Goal: Communication & Community: Answer question/provide support

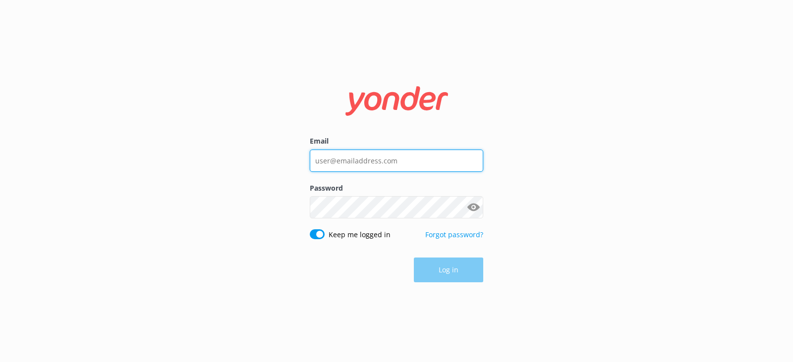
type input "[PERSON_NAME][EMAIL_ADDRESS][DOMAIN_NAME]"
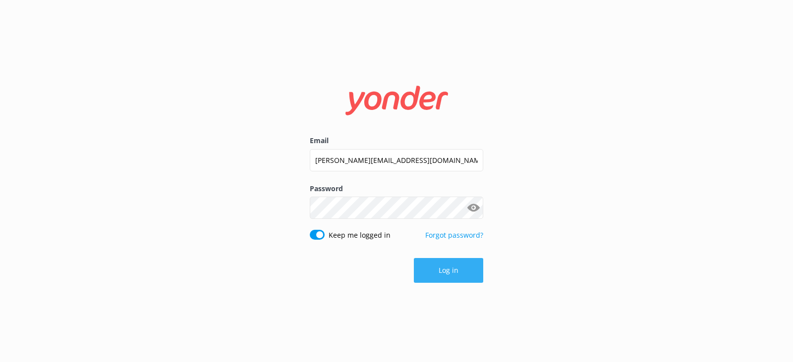
click at [443, 265] on button "Log in" at bounding box center [448, 270] width 69 height 25
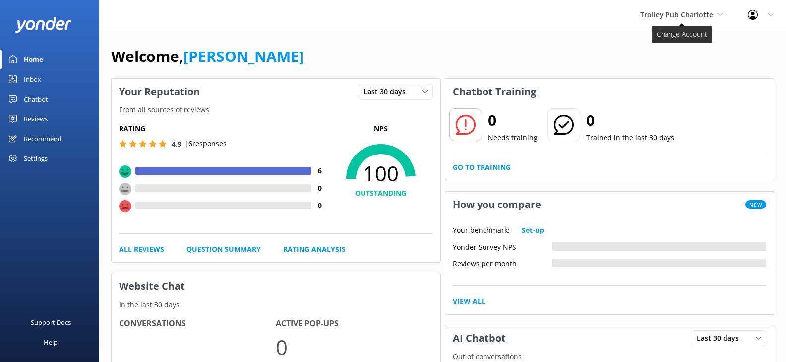
click at [675, 17] on span "Trolley Pub Charlotte" at bounding box center [676, 14] width 73 height 9
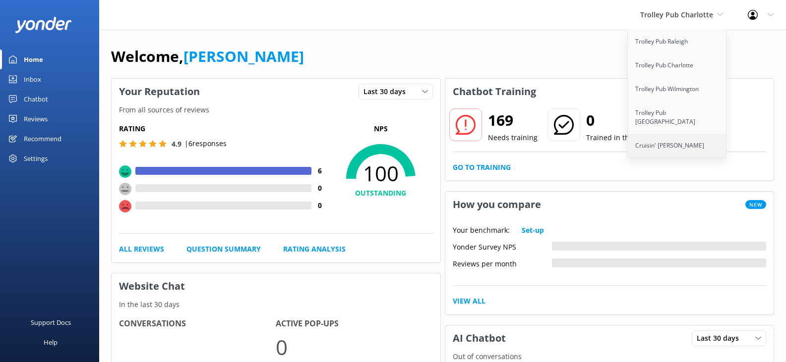
click at [676, 138] on link "Cruisin' [PERSON_NAME]" at bounding box center [677, 146] width 99 height 24
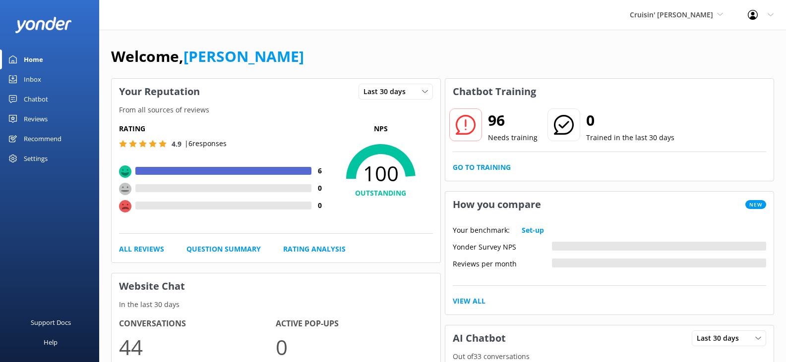
click at [40, 80] on div "Inbox" at bounding box center [32, 79] width 17 height 20
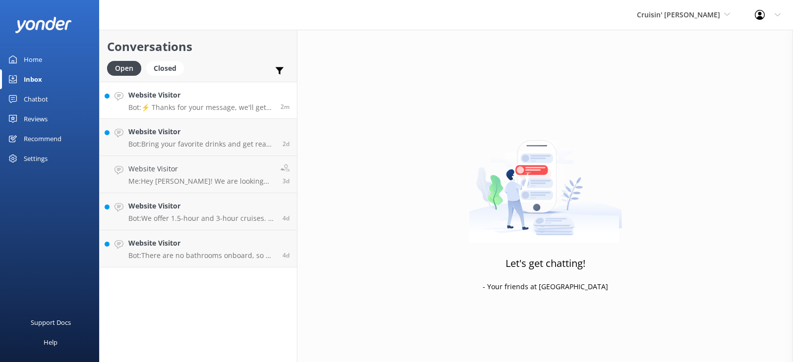
click at [213, 107] on p "Bot: ⚡ Thanks for your message, we'll get back to you as soon as we can. You're…" at bounding box center [200, 107] width 145 height 9
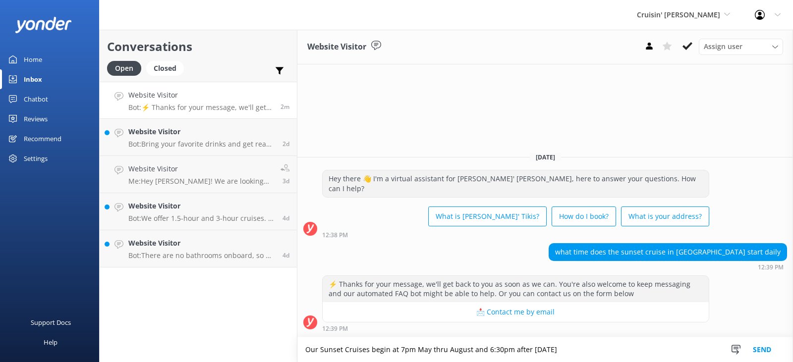
type textarea "Our Sunset Cruises begin at 7pm May thru August and 6:30pm after [DATE]"
click at [760, 348] on button "Send" at bounding box center [762, 350] width 37 height 25
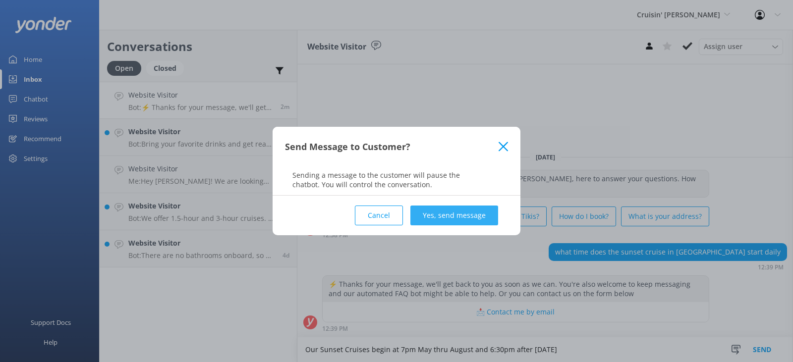
click at [465, 216] on button "Yes, send message" at bounding box center [455, 216] width 88 height 20
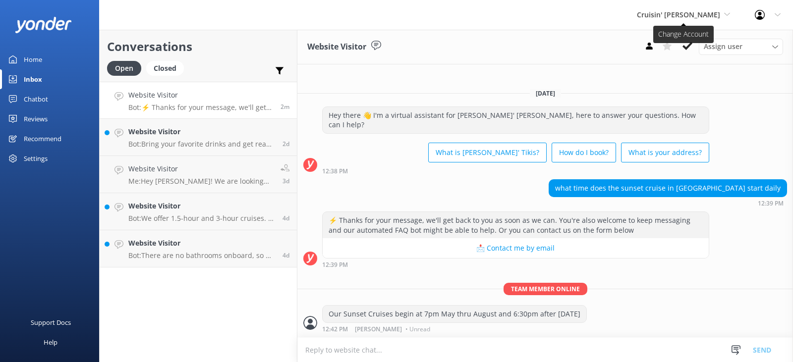
click at [673, 16] on span "Cruisin' [PERSON_NAME]" at bounding box center [678, 14] width 83 height 9
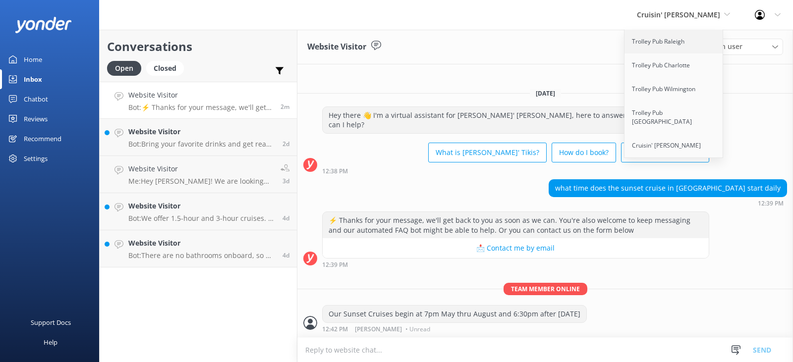
click at [665, 44] on link "Trolley Pub Raleigh" at bounding box center [674, 42] width 99 height 24
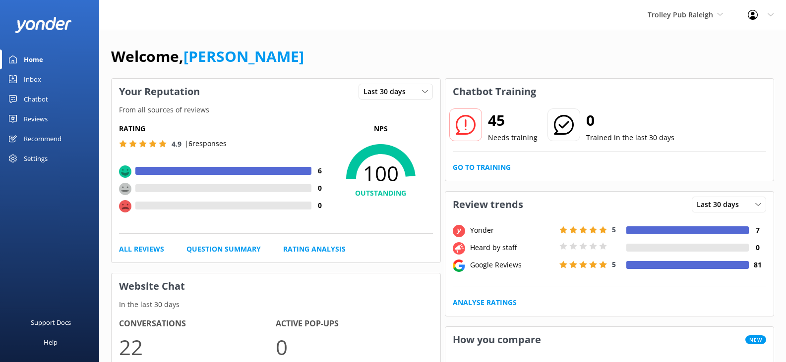
click at [28, 78] on div "Inbox" at bounding box center [32, 79] width 17 height 20
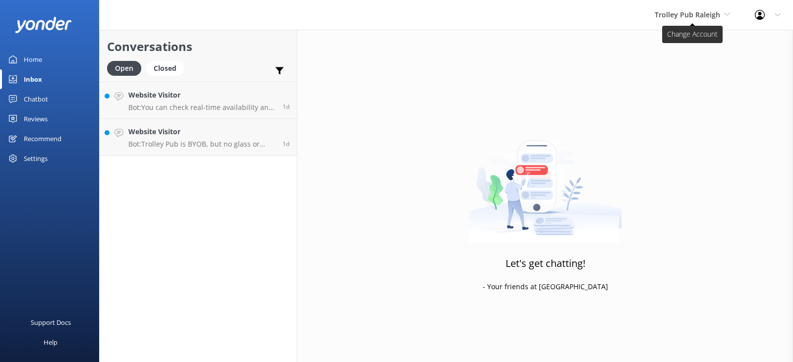
click at [688, 15] on span "Trolley Pub Raleigh" at bounding box center [687, 14] width 65 height 9
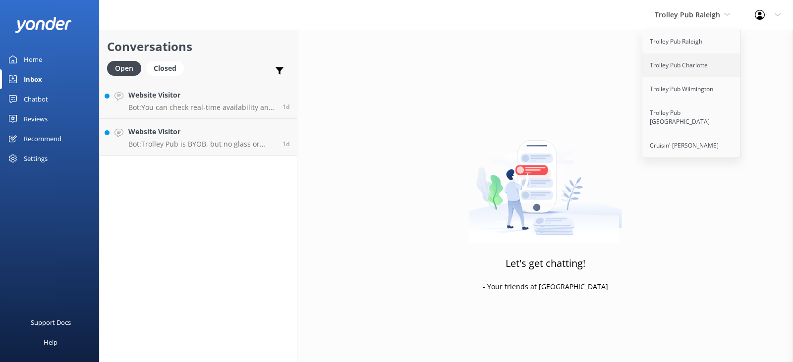
click at [684, 66] on link "Trolley Pub Charlotte" at bounding box center [692, 66] width 99 height 24
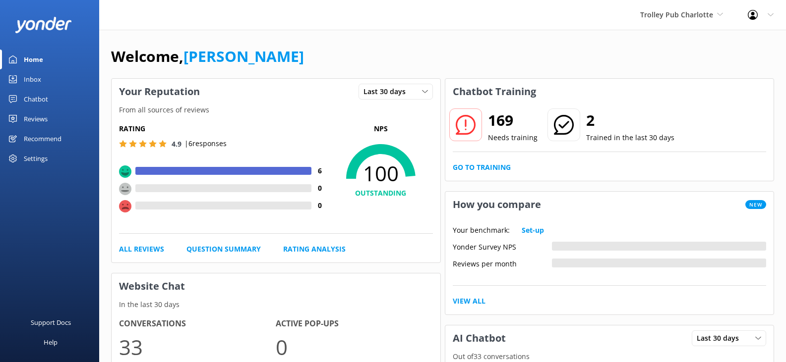
click at [36, 79] on div "Inbox" at bounding box center [32, 79] width 17 height 20
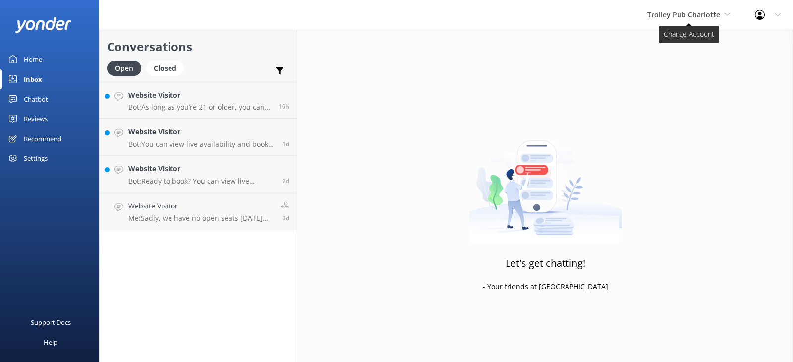
click at [699, 15] on span "Trolley Pub Charlotte" at bounding box center [684, 14] width 73 height 9
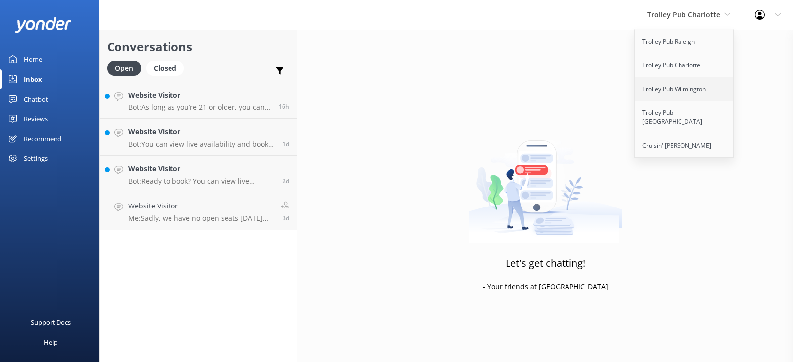
click at [686, 91] on link "Trolley Pub Wilmington" at bounding box center [684, 89] width 99 height 24
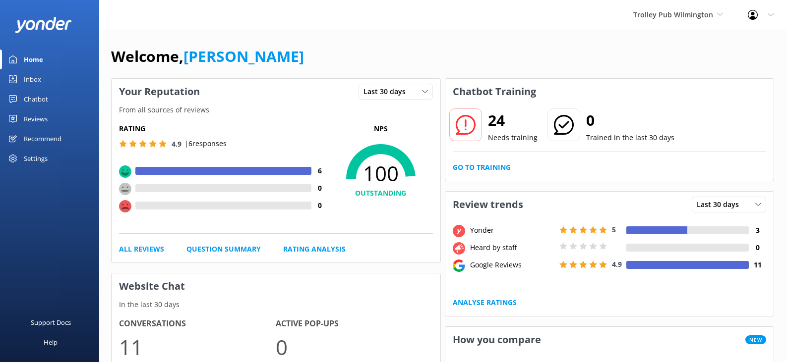
click at [30, 79] on div "Inbox" at bounding box center [32, 79] width 17 height 20
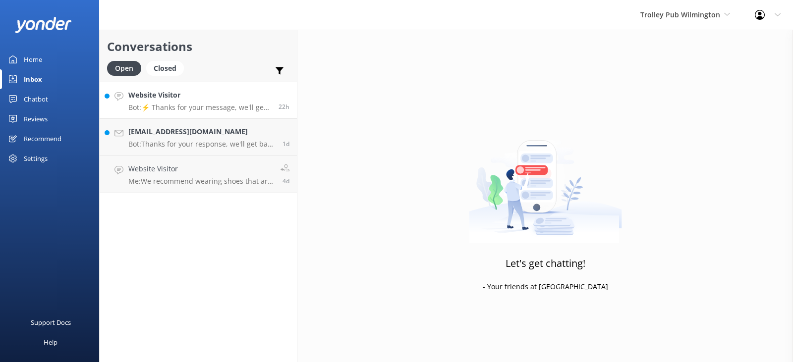
click at [230, 104] on p "Bot: ⚡ Thanks for your message, we'll get back to you as soon as we can. You're…" at bounding box center [199, 107] width 143 height 9
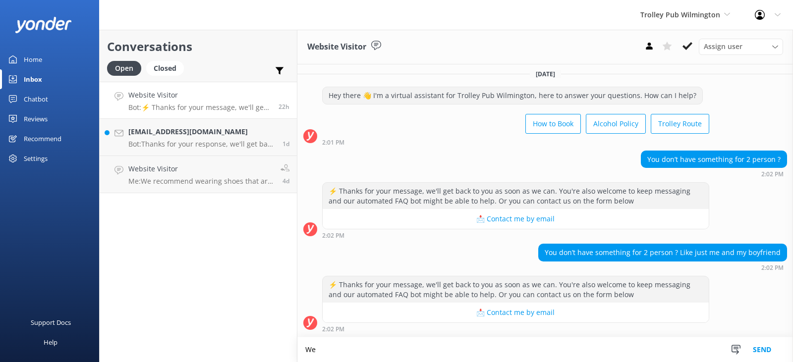
scroll to position [4, 0]
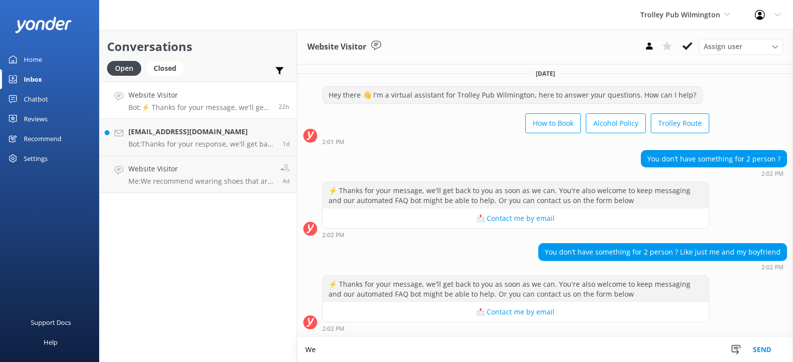
type textarea "W"
type textarea "PLease give us a call and we can check availability for you. [PHONE_NUMBER]"
click at [756, 351] on button "Send" at bounding box center [762, 350] width 37 height 25
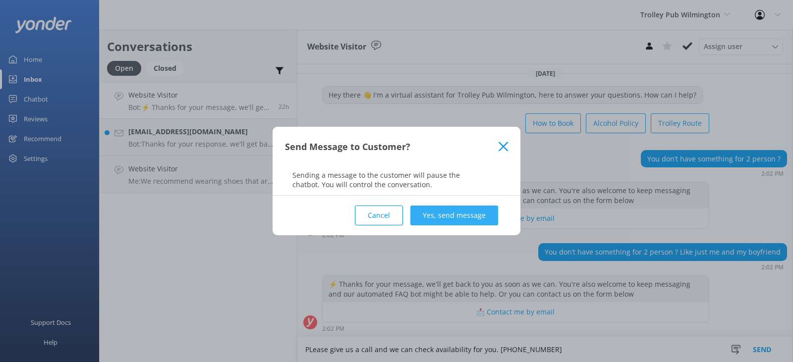
click at [462, 217] on button "Yes, send message" at bounding box center [455, 216] width 88 height 20
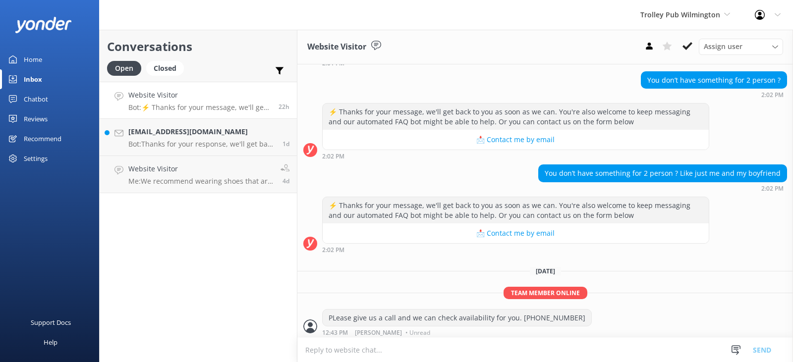
scroll to position [86, 0]
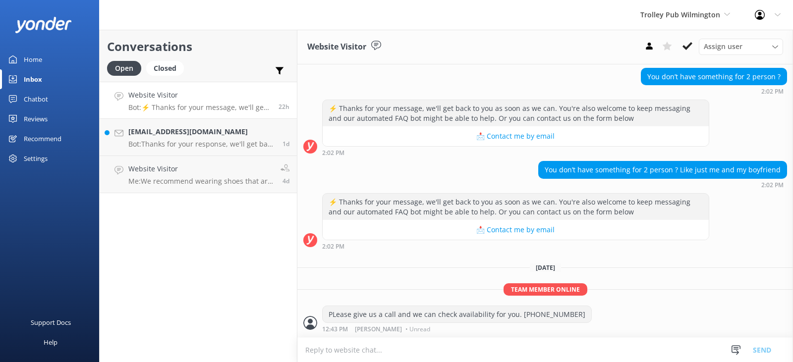
click at [70, 78] on link "Inbox" at bounding box center [49, 79] width 99 height 20
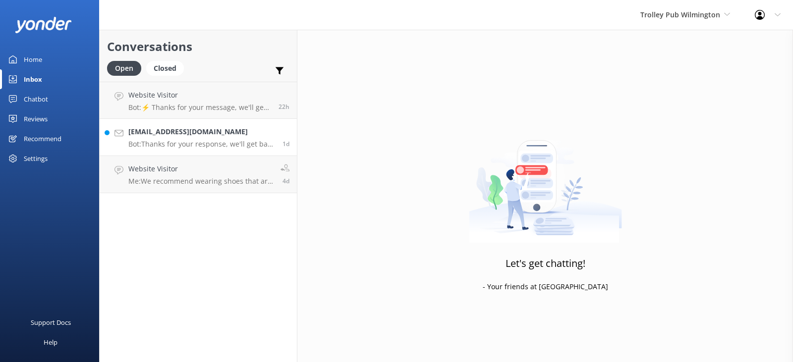
click at [194, 145] on p "Bot: Thanks for your response, we'll get back to you as soon as we can during o…" at bounding box center [201, 144] width 147 height 9
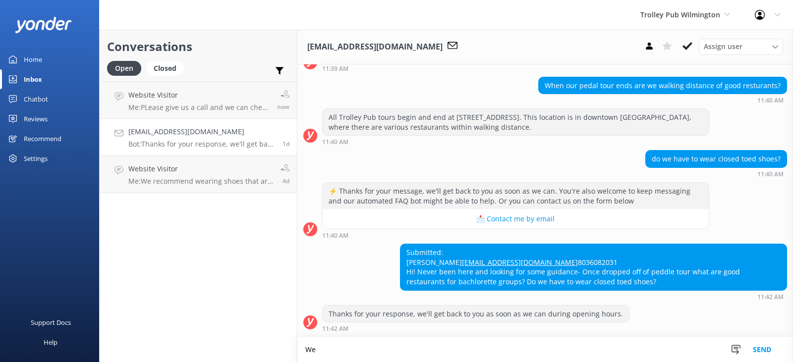
scroll to position [107, 0]
type textarea "We ask that you wear shoes that are comfortable and allow you to pedal."
click at [757, 350] on button "Send" at bounding box center [762, 350] width 37 height 25
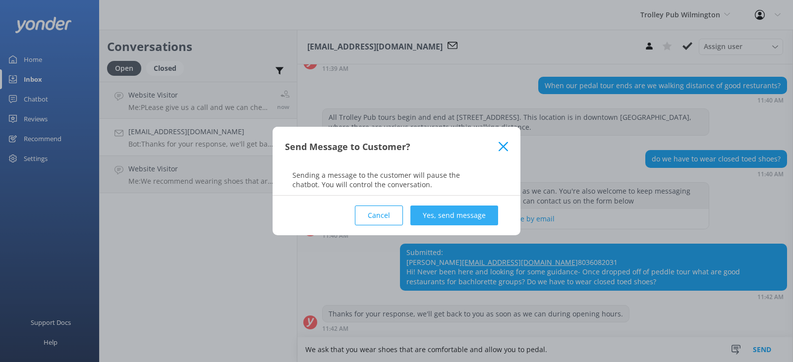
click at [439, 216] on button "Yes, send message" at bounding box center [455, 216] width 88 height 20
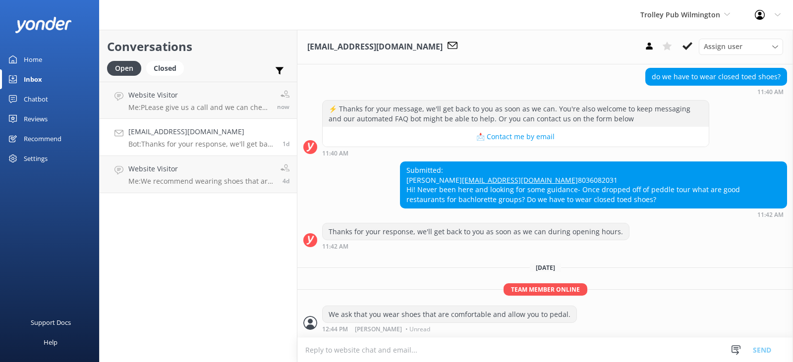
scroll to position [189, 0]
click at [681, 17] on span "Trolley Pub Wilmington" at bounding box center [681, 14] width 80 height 9
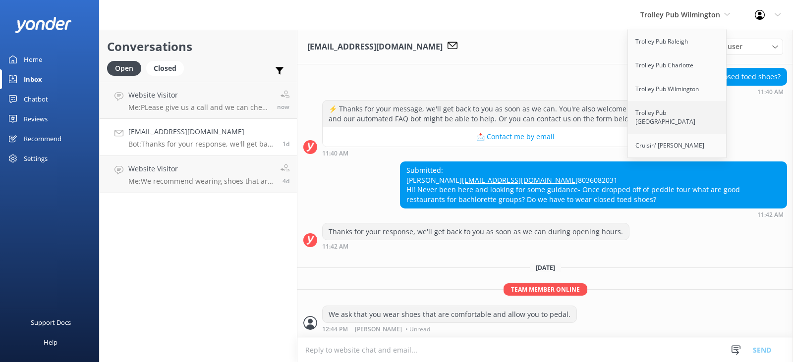
click at [675, 116] on link "Trolley Pub [GEOGRAPHIC_DATA]" at bounding box center [677, 117] width 99 height 33
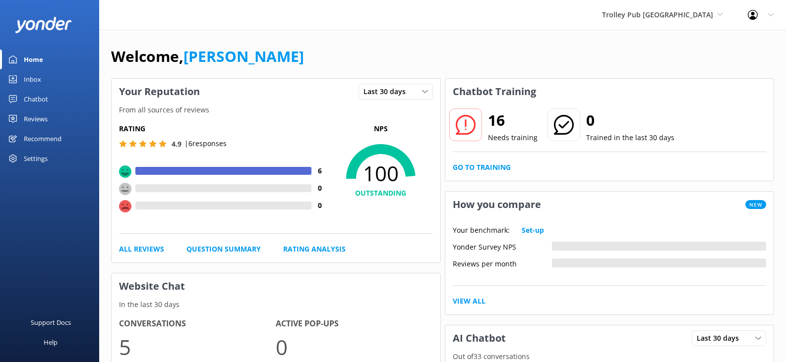
click at [39, 78] on div "Inbox" at bounding box center [32, 79] width 17 height 20
